Goal: Find specific page/section: Find specific page/section

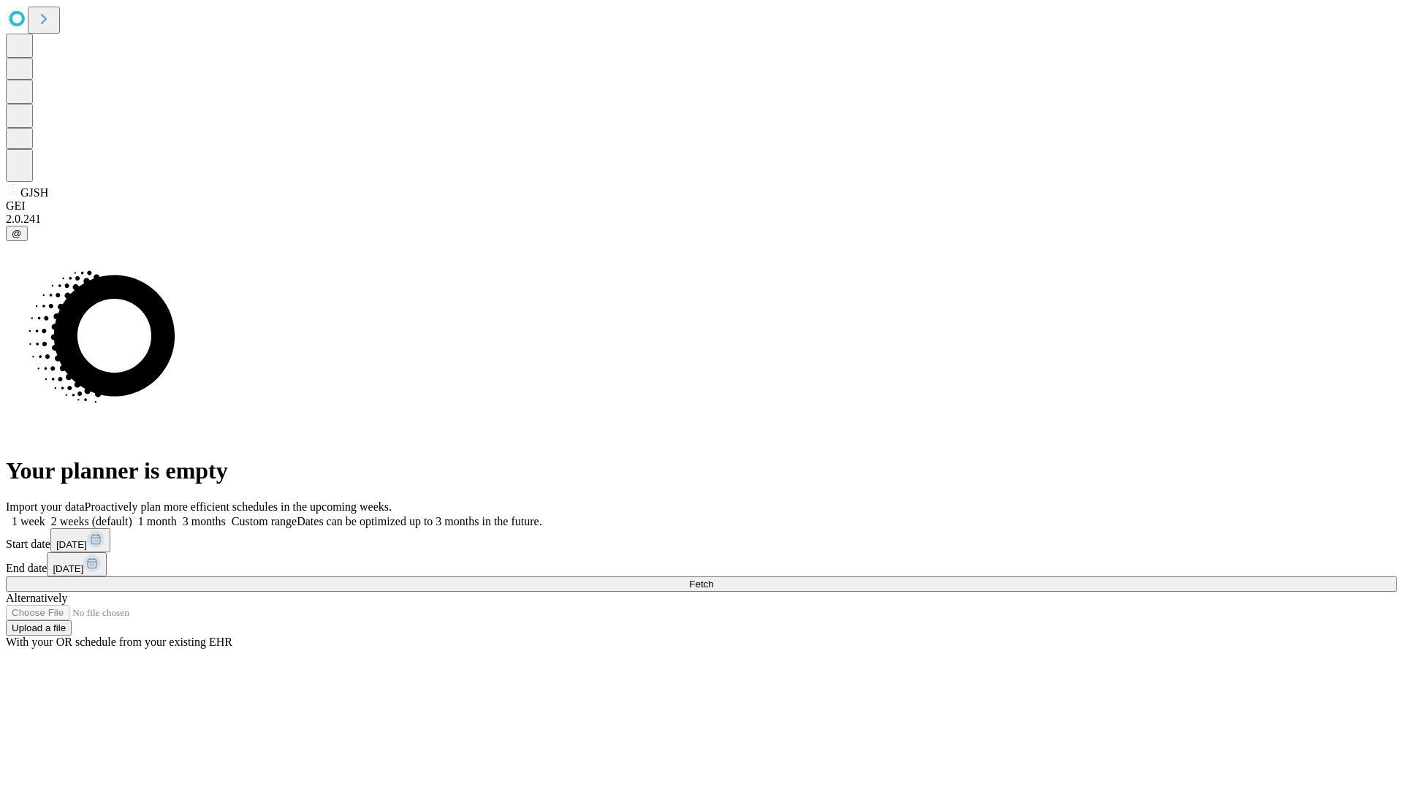
click at [713, 579] on span "Fetch" at bounding box center [701, 584] width 24 height 11
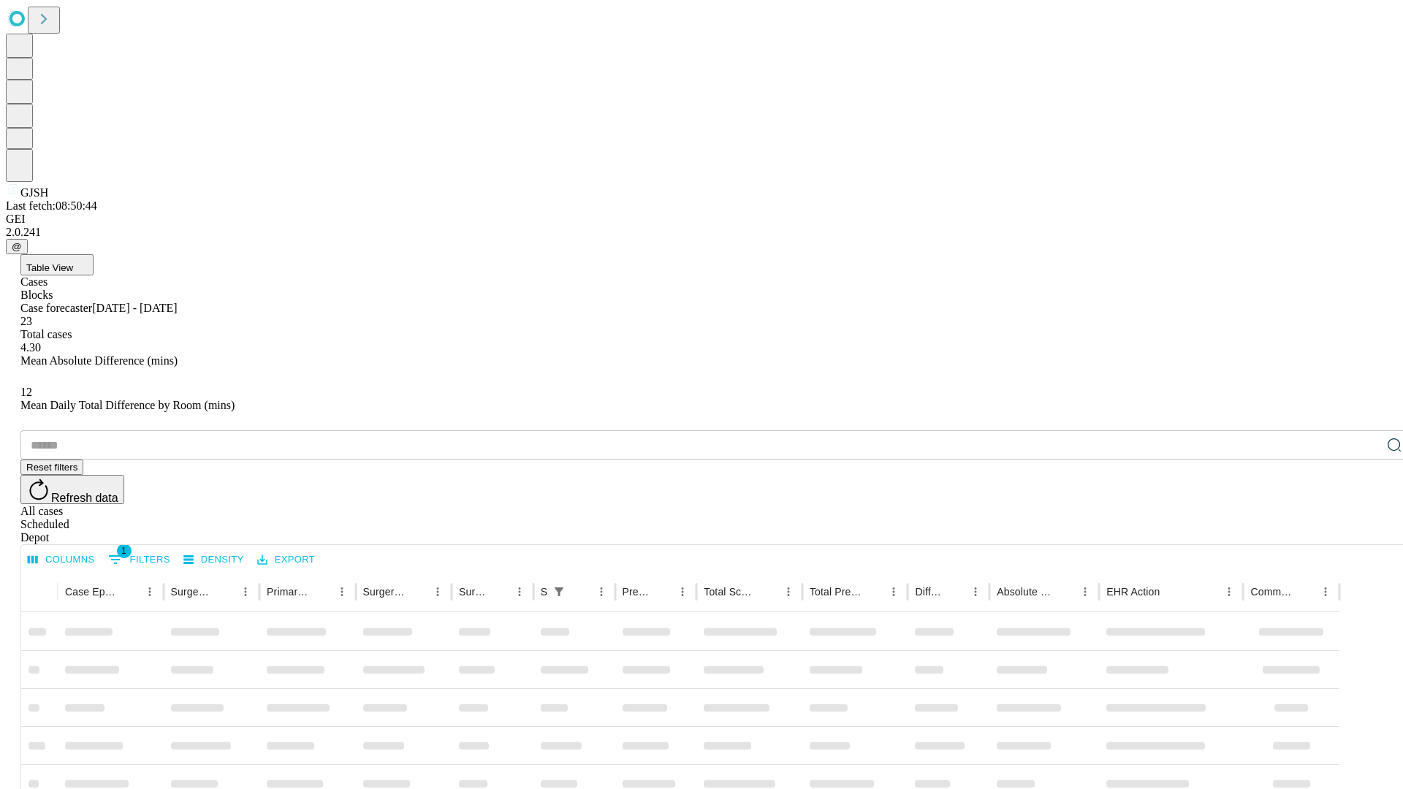
click at [1365, 531] on div "Depot" at bounding box center [715, 537] width 1391 height 13
